Goal: Information Seeking & Learning: Learn about a topic

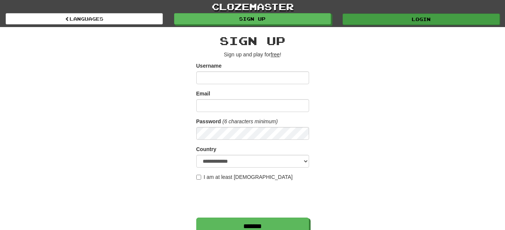
type input "********"
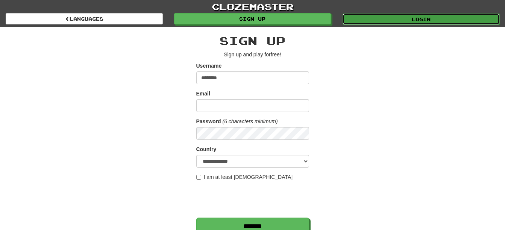
click at [384, 17] on link "Login" at bounding box center [421, 19] width 157 height 11
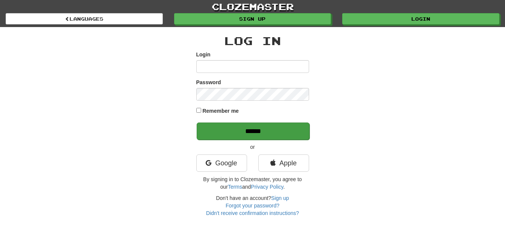
type input "********"
click at [267, 129] on input "******" at bounding box center [253, 131] width 113 height 17
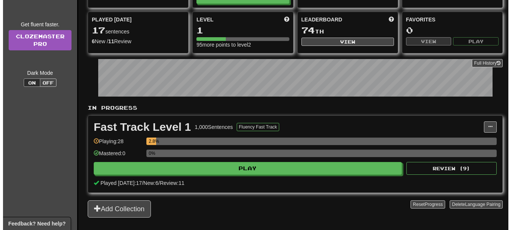
scroll to position [75, 0]
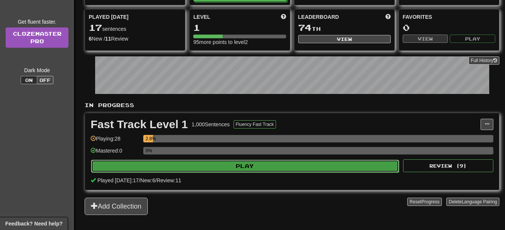
click at [229, 163] on button "Play" at bounding box center [245, 166] width 308 height 13
select select "**"
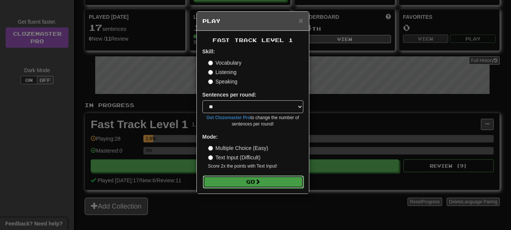
click at [260, 179] on span at bounding box center [257, 181] width 5 height 5
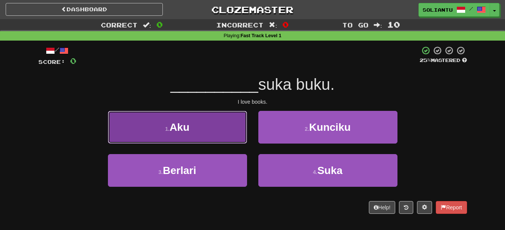
click at [211, 135] on button "1 . Aku" at bounding box center [177, 127] width 139 height 33
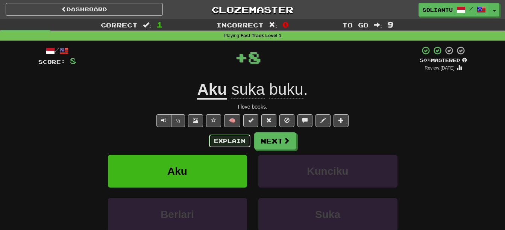
click at [240, 137] on button "Explain" at bounding box center [229, 141] width 41 height 13
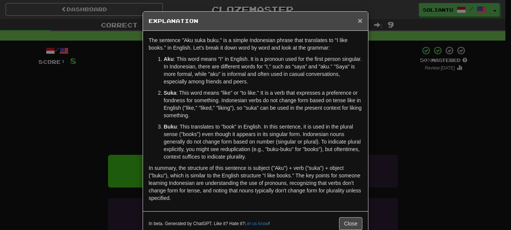
click at [358, 21] on span "×" at bounding box center [360, 20] width 5 height 9
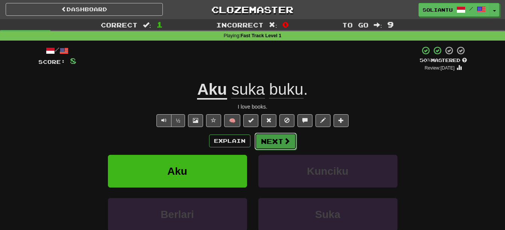
click at [288, 143] on span at bounding box center [287, 141] width 7 height 7
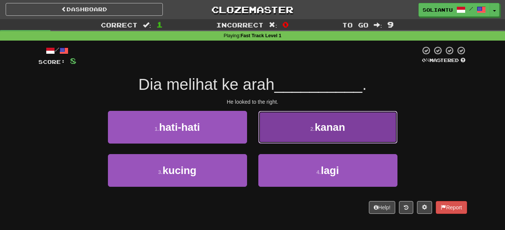
click at [297, 121] on button "2 . kanan" at bounding box center [327, 127] width 139 height 33
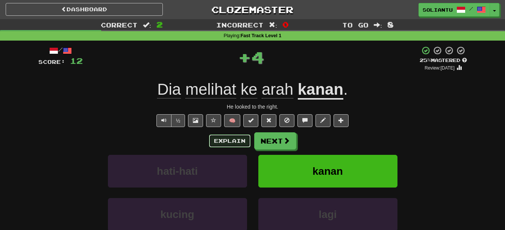
click at [233, 140] on button "Explain" at bounding box center [229, 141] width 41 height 13
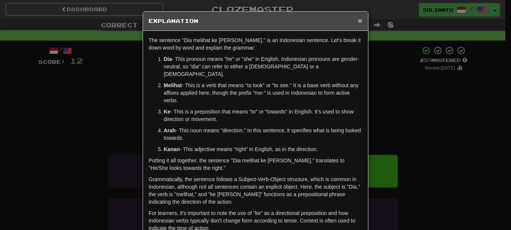
click at [358, 21] on span "×" at bounding box center [360, 20] width 5 height 9
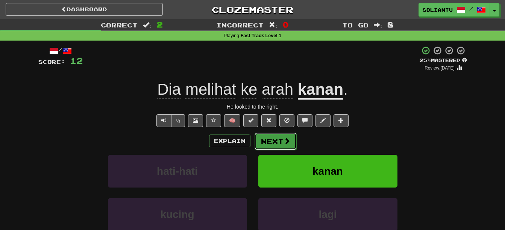
click at [291, 134] on button "Next" at bounding box center [276, 141] width 42 height 17
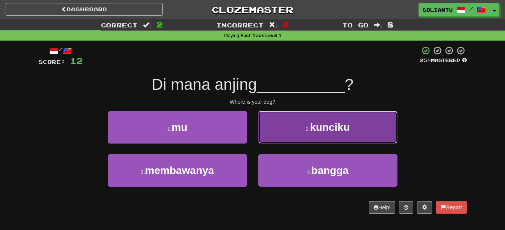
click at [305, 118] on button "2 . kunciku" at bounding box center [327, 127] width 139 height 33
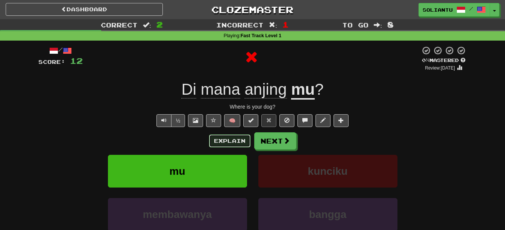
click at [222, 141] on button "Explain" at bounding box center [229, 141] width 41 height 13
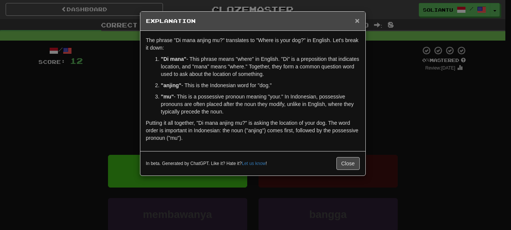
click at [359, 18] on span "×" at bounding box center [357, 20] width 5 height 9
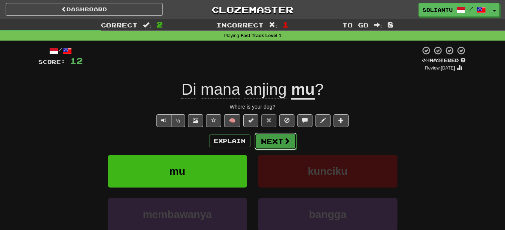
click at [279, 143] on button "Next" at bounding box center [276, 141] width 42 height 17
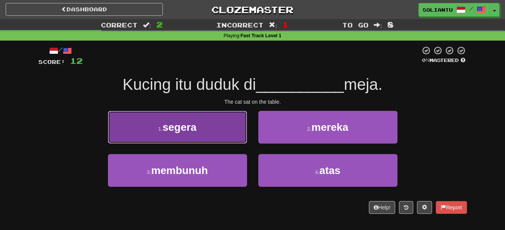
click at [155, 140] on button "1 . segera" at bounding box center [177, 127] width 139 height 33
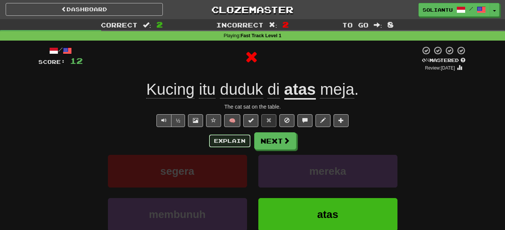
click at [219, 143] on button "Explain" at bounding box center [229, 141] width 41 height 13
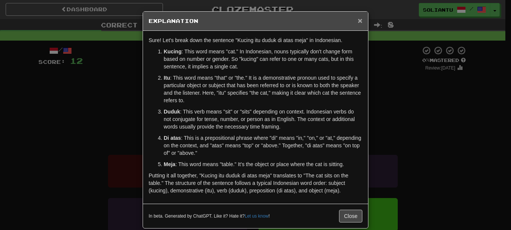
click at [358, 20] on span "×" at bounding box center [360, 20] width 5 height 9
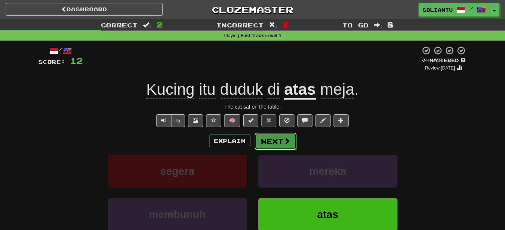
click at [284, 143] on span at bounding box center [287, 141] width 7 height 7
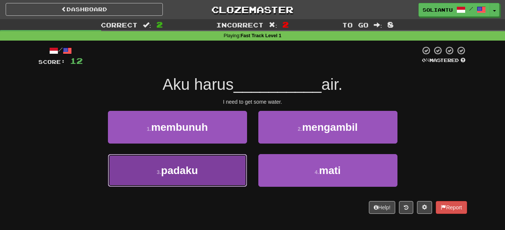
click at [216, 166] on button "3 . padaku" at bounding box center [177, 170] width 139 height 33
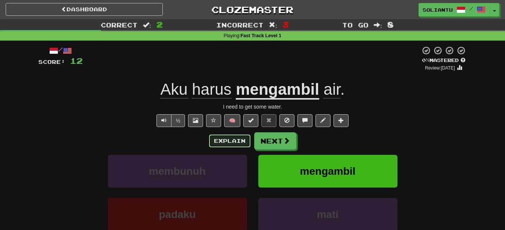
click at [232, 138] on button "Explain" at bounding box center [229, 141] width 41 height 13
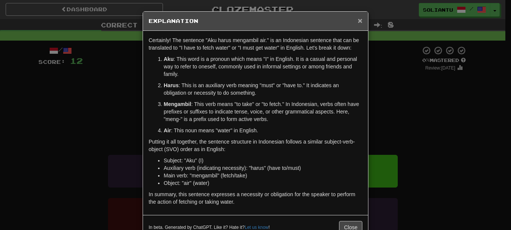
click at [358, 21] on span "×" at bounding box center [360, 20] width 5 height 9
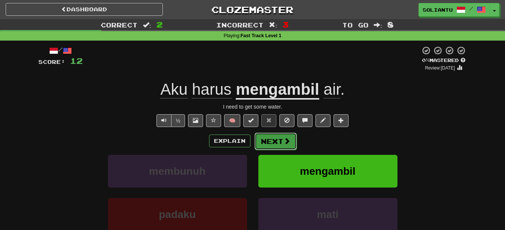
click at [258, 138] on button "Next" at bounding box center [276, 141] width 42 height 17
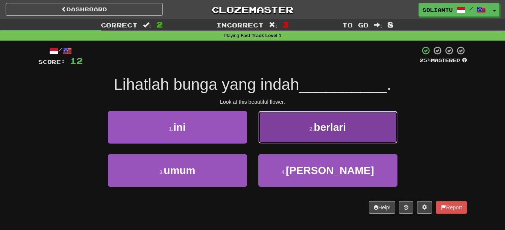
click at [326, 133] on span "berlari" at bounding box center [330, 128] width 32 height 12
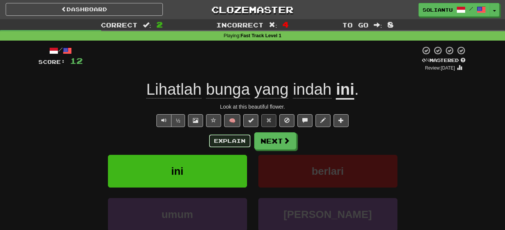
click at [246, 136] on button "Explain" at bounding box center [229, 141] width 41 height 13
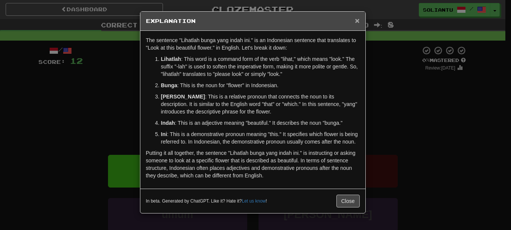
click at [356, 22] on span "×" at bounding box center [357, 20] width 5 height 9
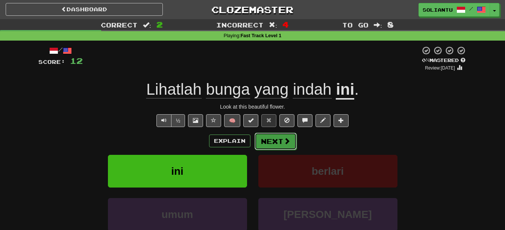
click at [288, 135] on button "Next" at bounding box center [276, 141] width 42 height 17
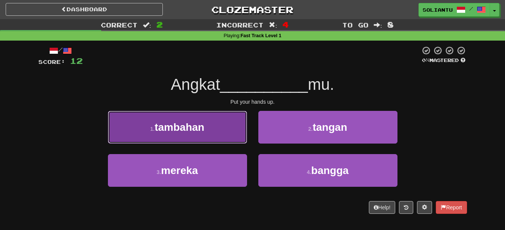
click at [222, 123] on button "1 . tambahan" at bounding box center [177, 127] width 139 height 33
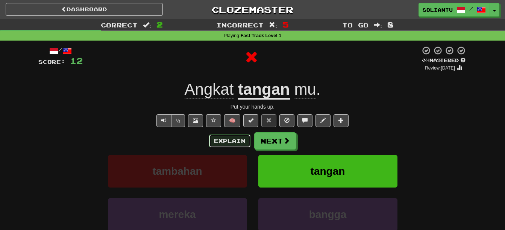
click at [237, 142] on button "Explain" at bounding box center [229, 141] width 41 height 13
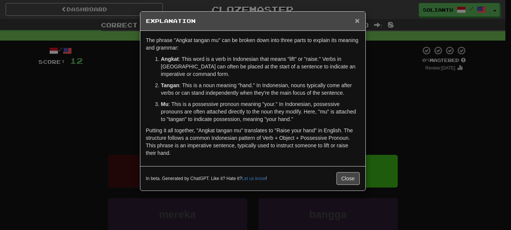
click at [357, 17] on span "×" at bounding box center [357, 20] width 5 height 9
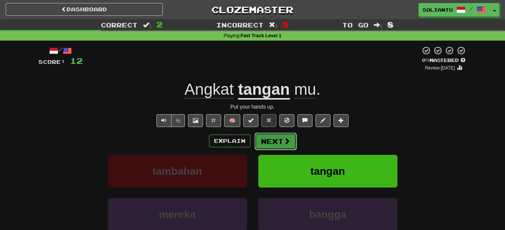
click at [287, 143] on span at bounding box center [287, 141] width 7 height 7
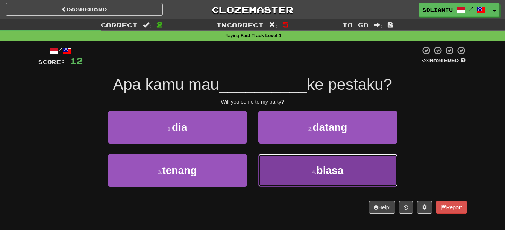
click at [340, 180] on button "4 . biasa" at bounding box center [327, 170] width 139 height 33
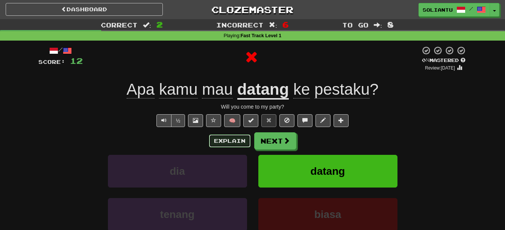
click at [240, 142] on button "Explain" at bounding box center [229, 141] width 41 height 13
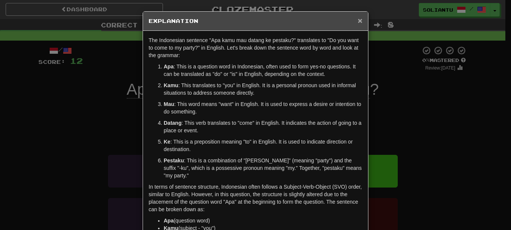
click at [358, 24] on span "×" at bounding box center [360, 20] width 5 height 9
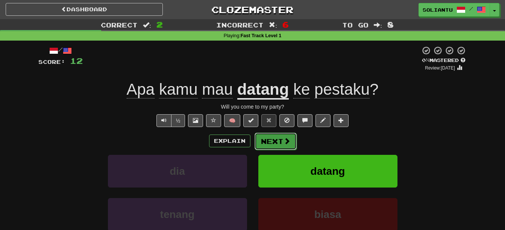
click at [289, 139] on span at bounding box center [287, 141] width 7 height 7
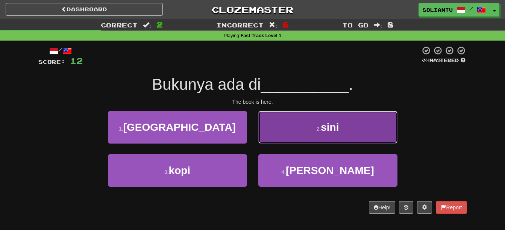
click at [314, 123] on button "2 . sini" at bounding box center [327, 127] width 139 height 33
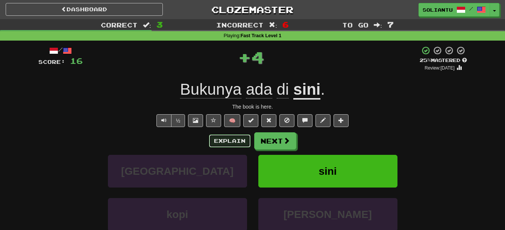
click at [219, 136] on button "Explain" at bounding box center [229, 141] width 41 height 13
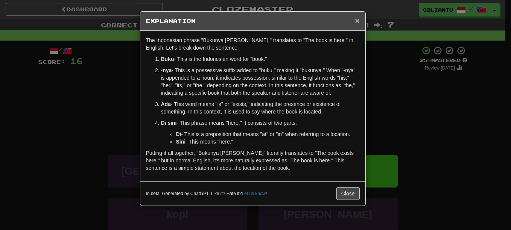
click at [357, 21] on span "×" at bounding box center [357, 20] width 5 height 9
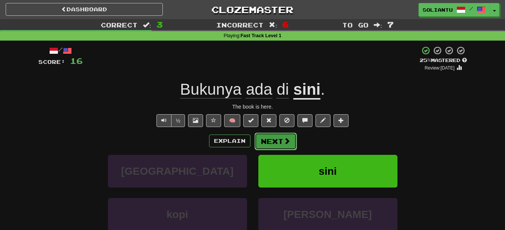
click at [282, 145] on button "Next" at bounding box center [276, 141] width 42 height 17
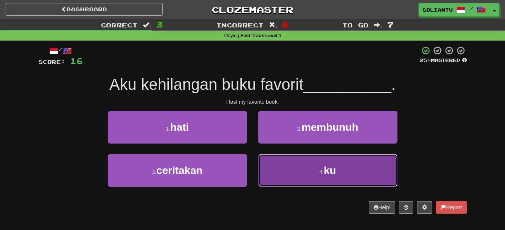
click at [336, 170] on span "ku" at bounding box center [330, 171] width 12 height 12
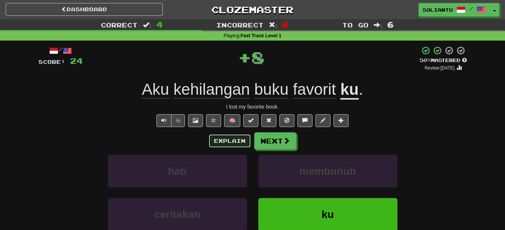
click at [244, 138] on button "Explain" at bounding box center [229, 141] width 41 height 13
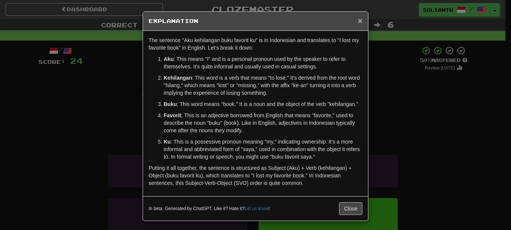
click at [359, 19] on span "×" at bounding box center [360, 20] width 5 height 9
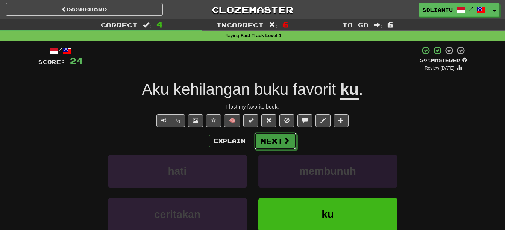
click at [275, 141] on button "Next" at bounding box center [275, 140] width 42 height 17
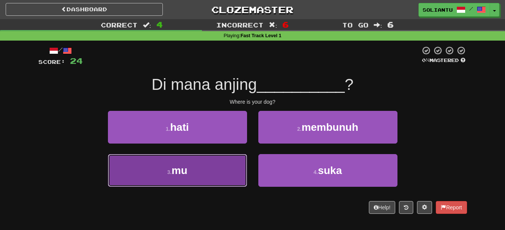
click at [223, 176] on button "3 . mu" at bounding box center [177, 170] width 139 height 33
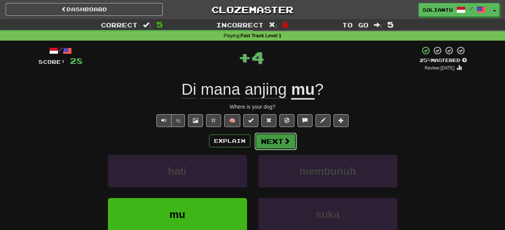
click at [273, 141] on button "Next" at bounding box center [276, 141] width 42 height 17
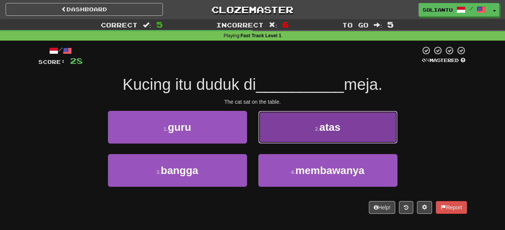
click at [301, 131] on button "2 . atas" at bounding box center [327, 127] width 139 height 33
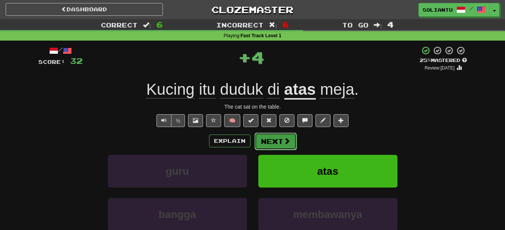
click at [277, 144] on button "Next" at bounding box center [276, 141] width 42 height 17
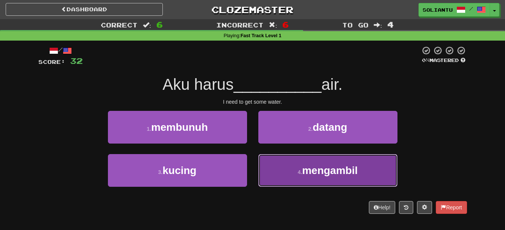
click at [302, 164] on button "4 . mengambil" at bounding box center [327, 170] width 139 height 33
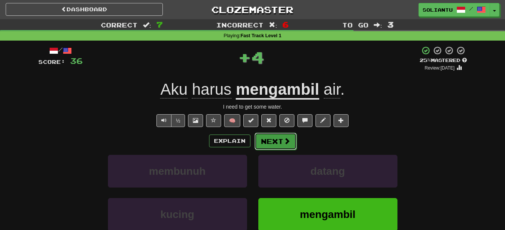
click at [278, 136] on button "Next" at bounding box center [276, 141] width 42 height 17
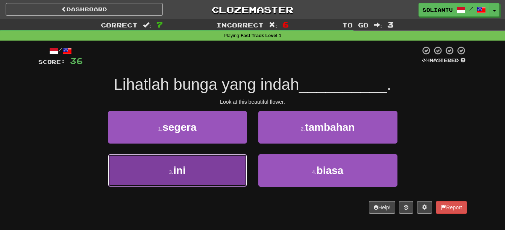
click at [193, 169] on button "3 . ini" at bounding box center [177, 170] width 139 height 33
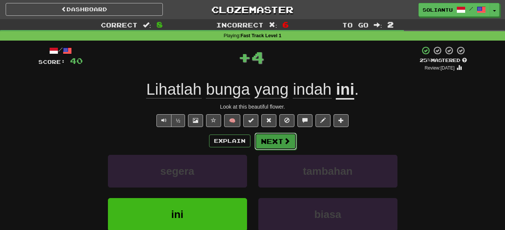
click at [292, 141] on button "Next" at bounding box center [276, 141] width 42 height 17
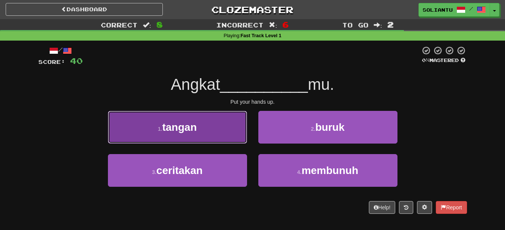
click at [184, 125] on span "tangan" at bounding box center [179, 128] width 35 height 12
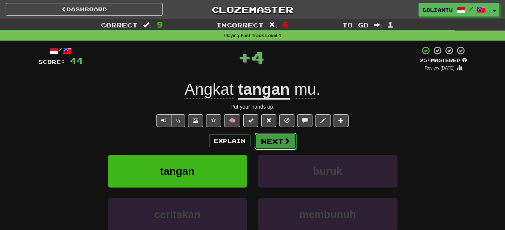
click at [275, 140] on button "Next" at bounding box center [276, 141] width 42 height 17
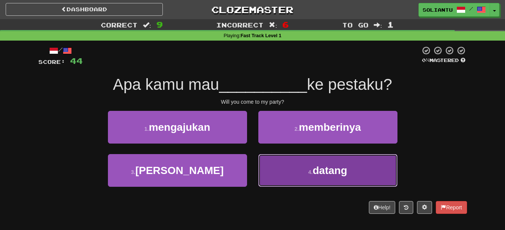
click at [316, 165] on span "datang" at bounding box center [330, 171] width 35 height 12
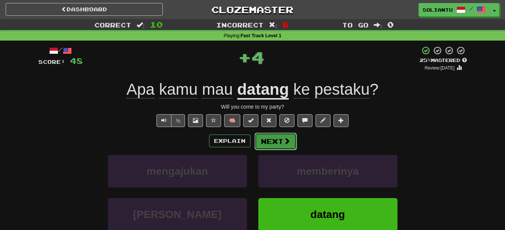
click at [275, 138] on button "Next" at bounding box center [276, 141] width 42 height 17
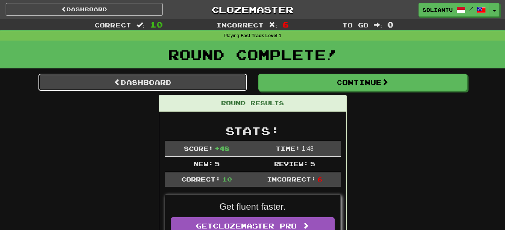
click at [203, 77] on link "Dashboard" at bounding box center [142, 82] width 209 height 17
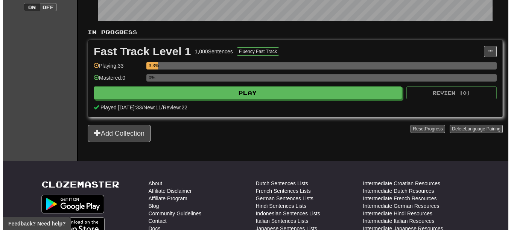
scroll to position [226, 0]
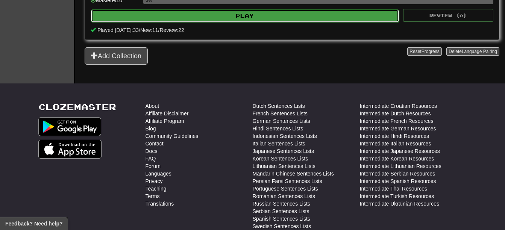
click at [276, 21] on button "Play" at bounding box center [245, 15] width 308 height 13
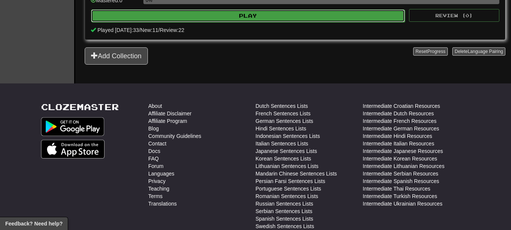
select select "**"
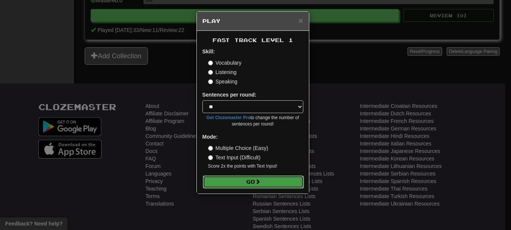
click at [254, 184] on button "Go" at bounding box center [253, 182] width 101 height 13
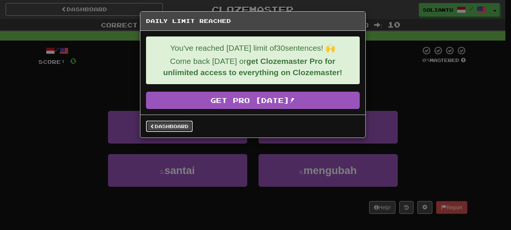
click at [175, 126] on link "Dashboard" at bounding box center [169, 126] width 47 height 11
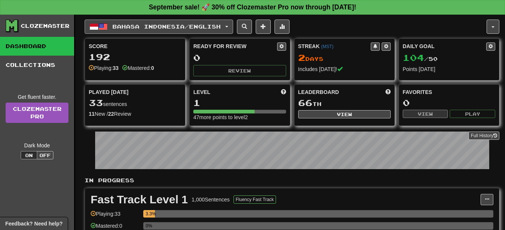
click at [127, 31] on button "Bahasa Indonesia / English" at bounding box center [159, 27] width 149 height 14
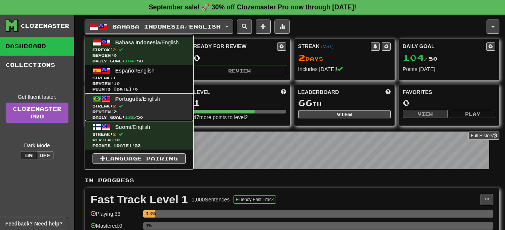
click at [169, 106] on span "Streak: 2" at bounding box center [139, 106] width 93 height 6
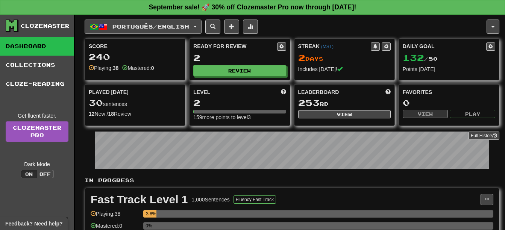
click at [165, 29] on span "Português / English" at bounding box center [150, 26] width 77 height 6
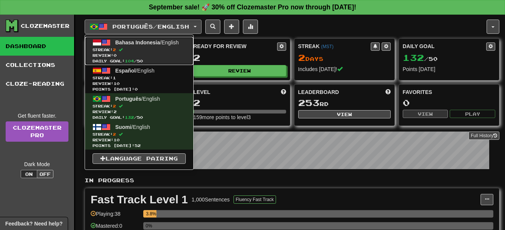
click at [170, 55] on span "Review: 0" at bounding box center [139, 56] width 93 height 6
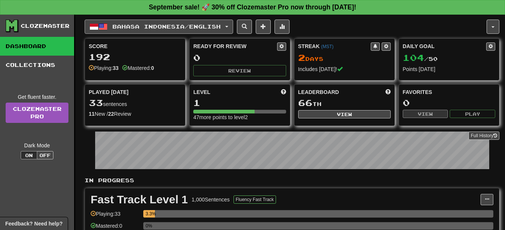
click at [183, 29] on span "Bahasa Indonesia / English" at bounding box center [166, 26] width 108 height 6
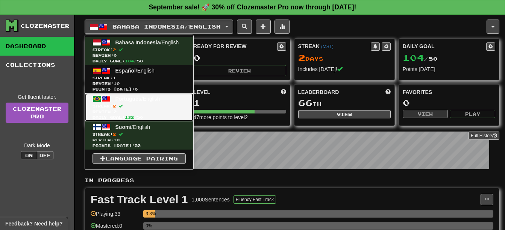
click at [181, 112] on span "Review: 2" at bounding box center [139, 112] width 93 height 6
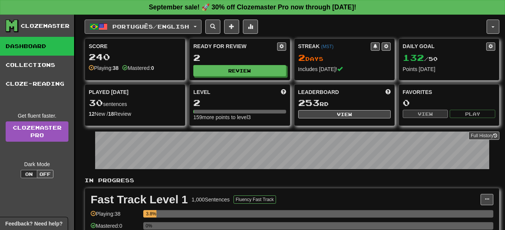
click at [181, 26] on span "Português / English" at bounding box center [150, 26] width 77 height 6
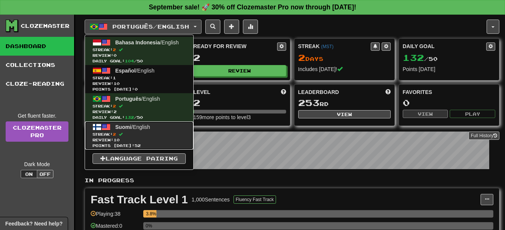
click at [162, 133] on span "Streak: 2" at bounding box center [139, 135] width 93 height 6
